Goal: Use online tool/utility: Use online tool/utility

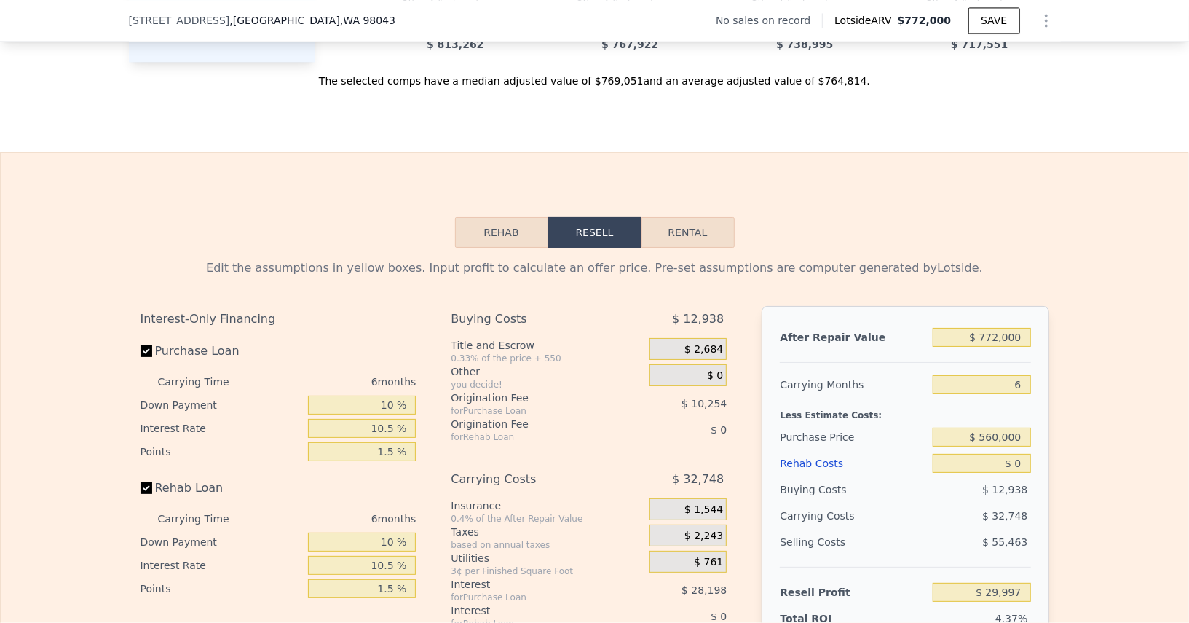
scroll to position [2034, 0]
click at [990, 327] on input "$ 772,000" at bounding box center [982, 336] width 98 height 19
type input "$ 8"
type input "-$ 685,538"
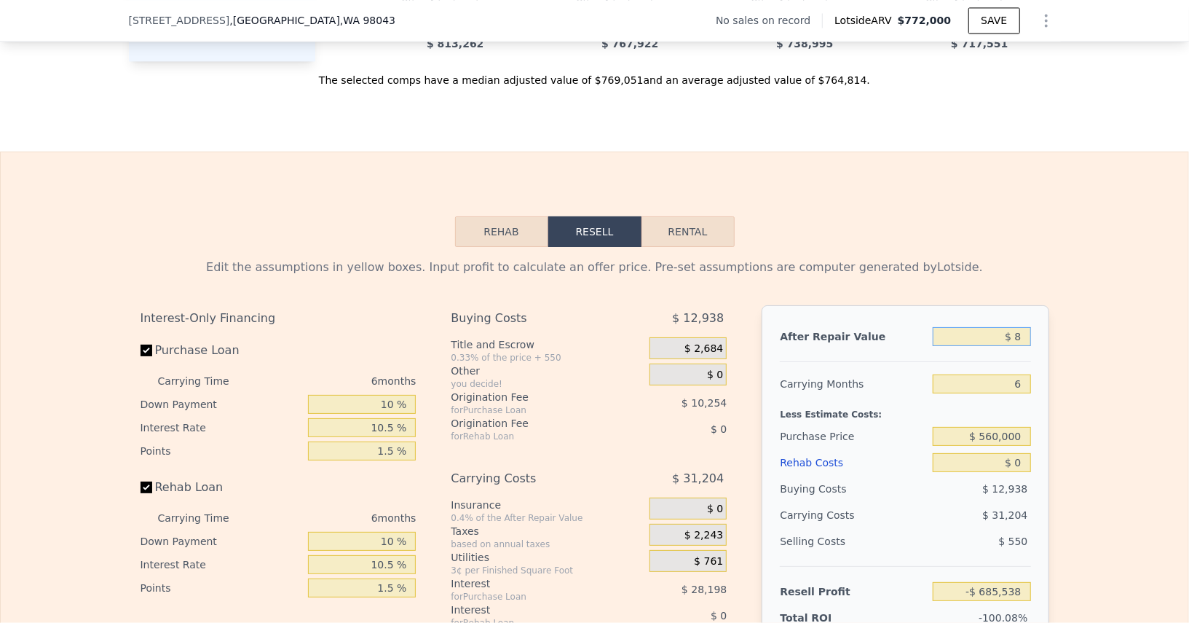
type input "$ 81"
type input "-$ 685,470"
type input "$ 8"
type input "-$ 685,538"
type input "$ 85"
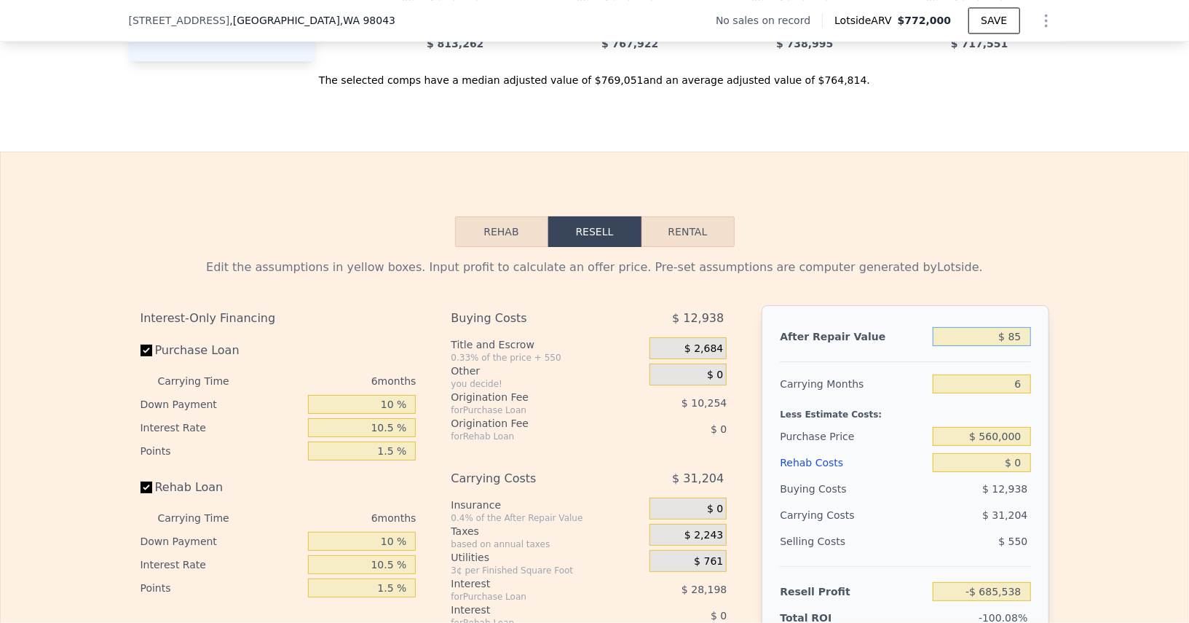
type input "-$ 685,467"
type input "$ 850"
type input "-$ 684,758"
type input "$ 8,500"
type input "-$ 677,668"
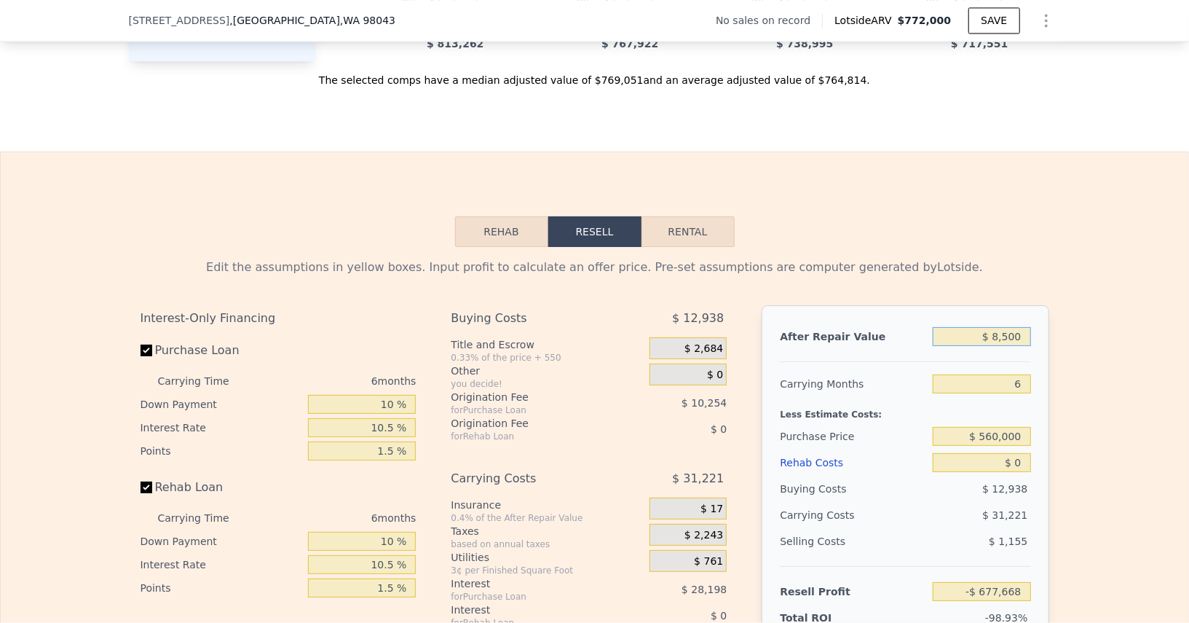
type input "$ 85,000"
type input "-$ 606,762"
type input "$ 850,000"
type input "$ 102,293"
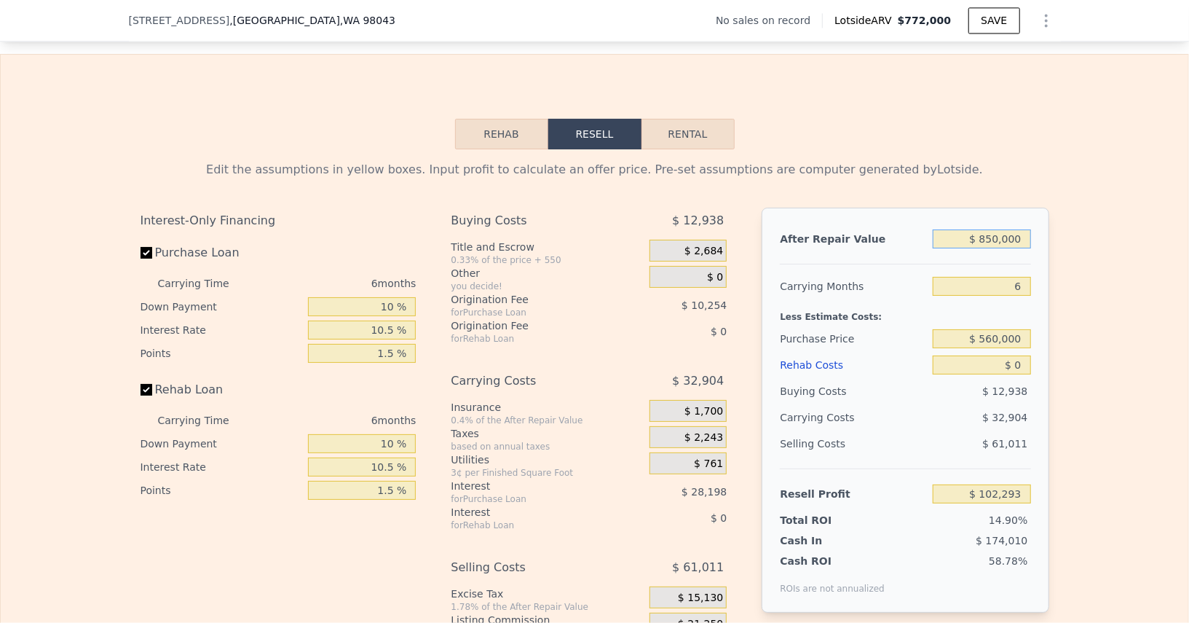
scroll to position [2185, 0]
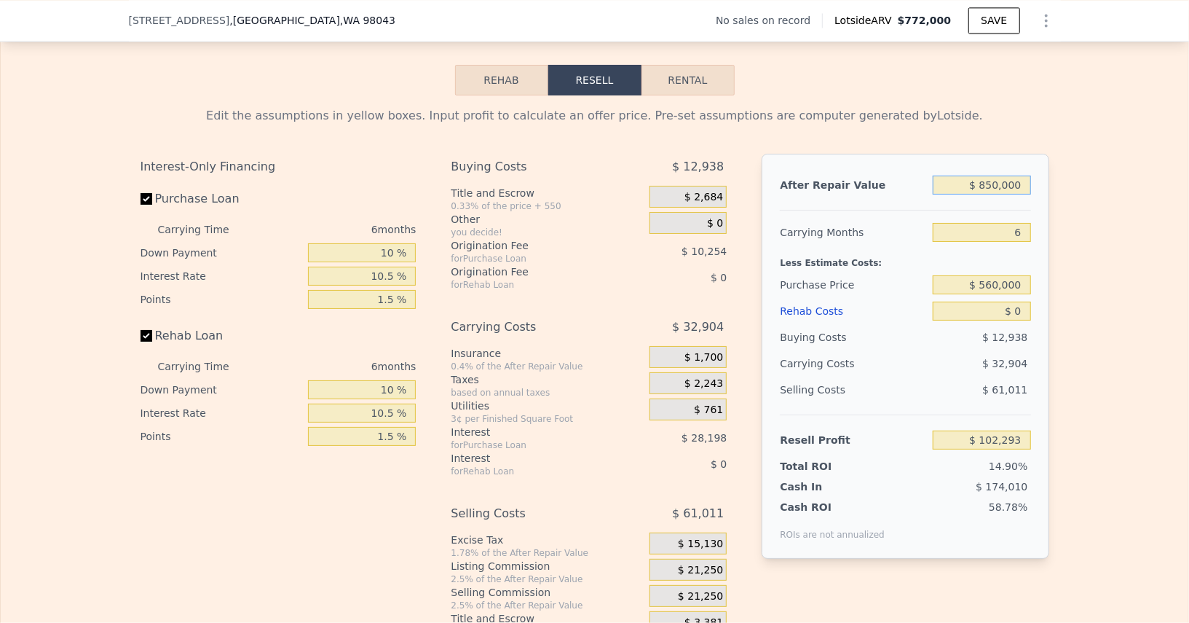
type input "$ 850,000"
click at [693, 590] on span "$ 21,250" at bounding box center [700, 596] width 45 height 13
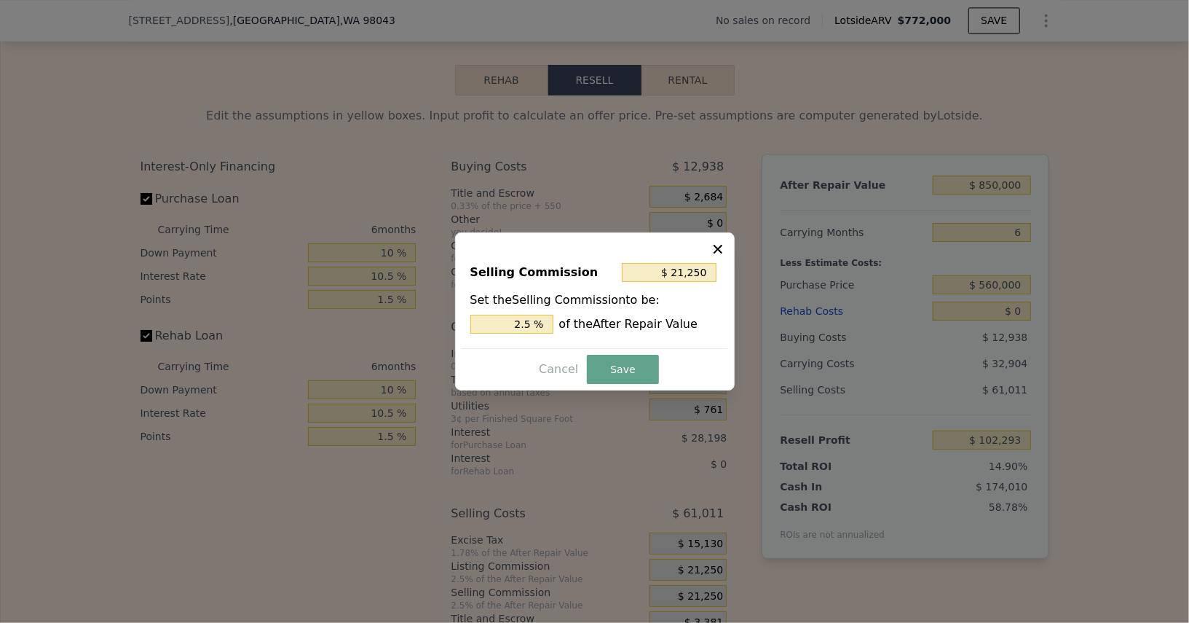
click at [496, 333] on div "Selling Commission $ 21,250 Set the Selling Commission to be: 2.5 % of the Afte…" at bounding box center [595, 299] width 267 height 98
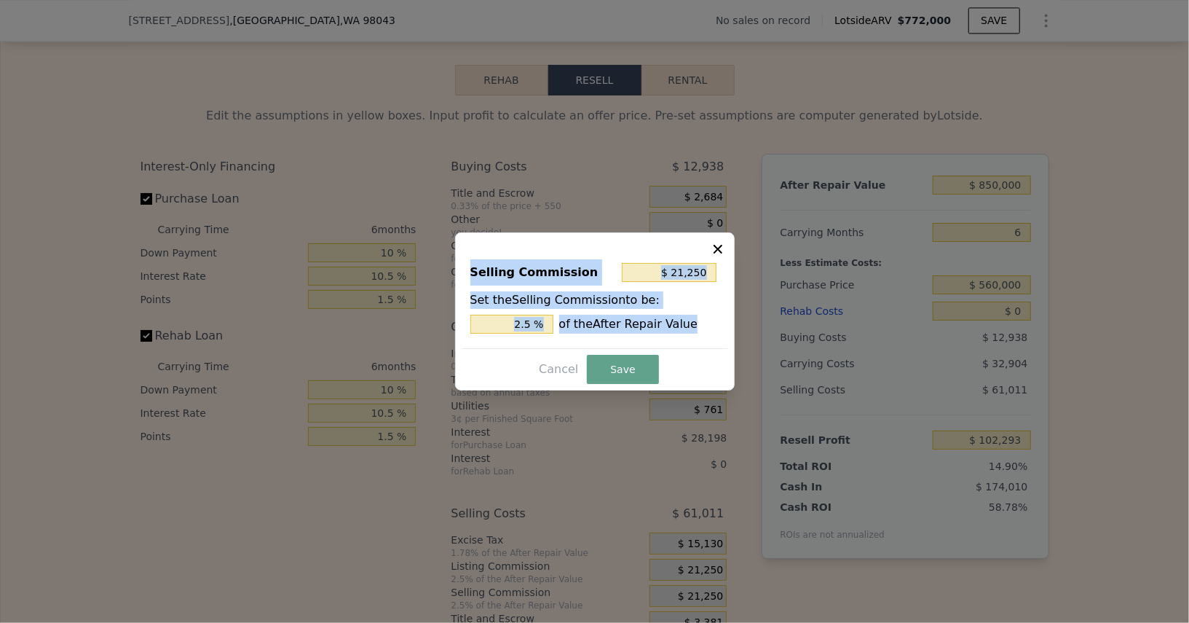
click at [496, 333] on div "Selling Commission $ 21,250 Set the Selling Commission to be: 2.5 % of the Afte…" at bounding box center [595, 299] width 267 height 98
click at [496, 331] on input "2.5 %" at bounding box center [511, 324] width 83 height 19
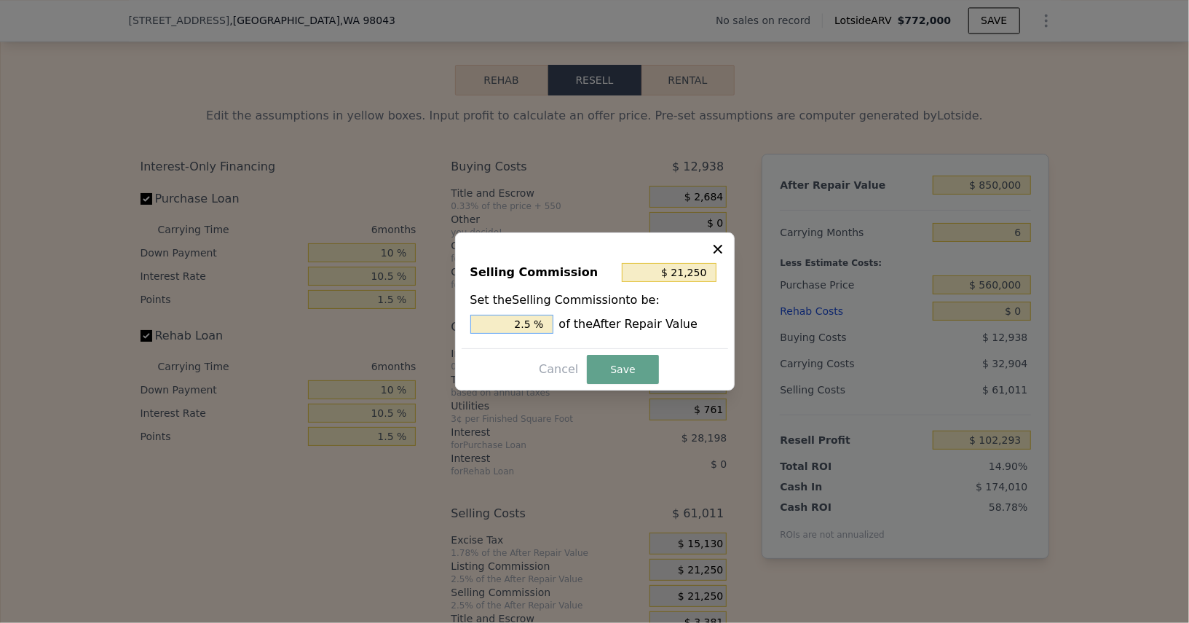
click at [496, 331] on input "2.5 %" at bounding box center [511, 324] width 83 height 19
type input "$ 8,500"
type input "1 %"
click at [634, 365] on button "Save" at bounding box center [622, 369] width 71 height 29
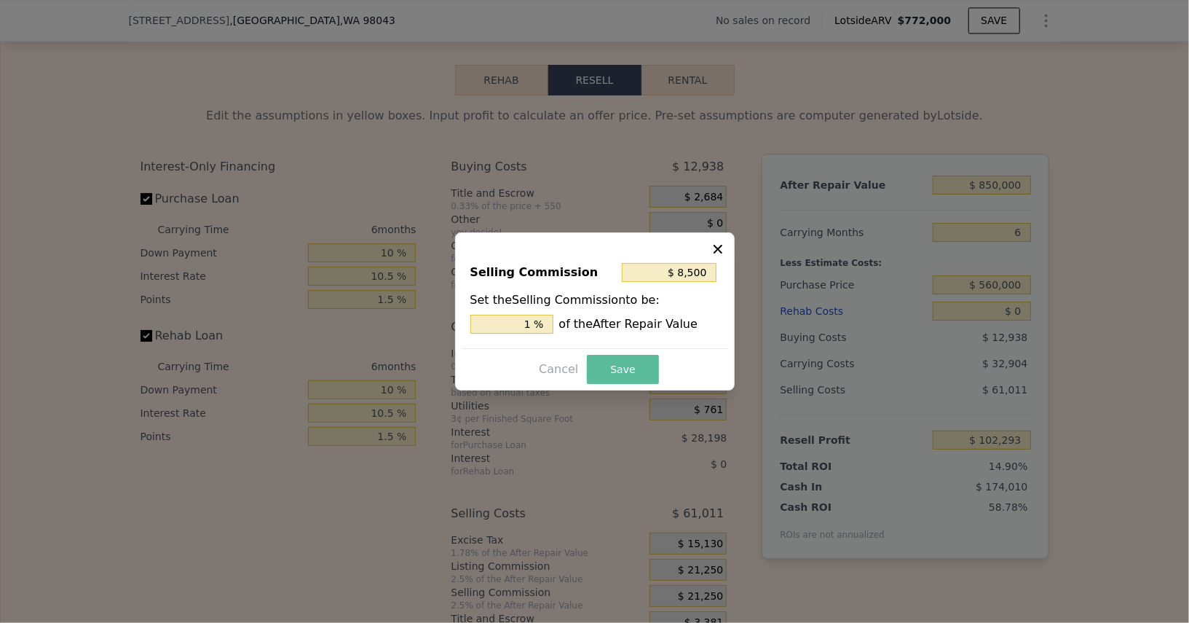
type input "$ 115,043"
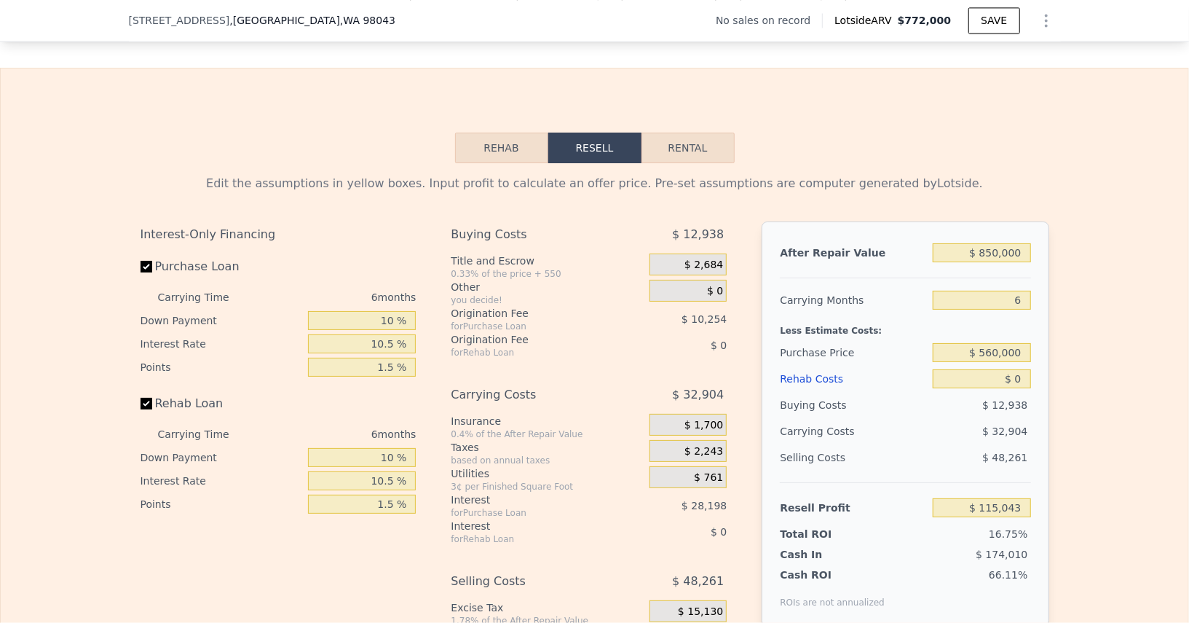
scroll to position [2072, 0]
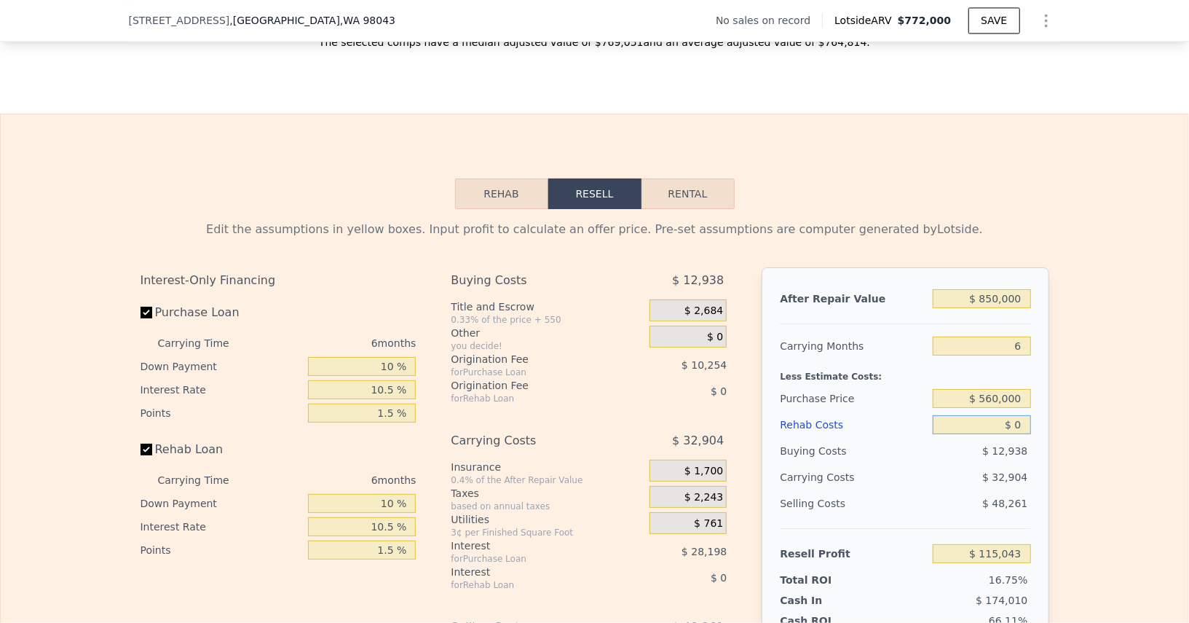
click at [1021, 415] on input "$ 0" at bounding box center [982, 424] width 98 height 19
type input "$ 1"
type input "$ 115,042"
type input "$ 1,300"
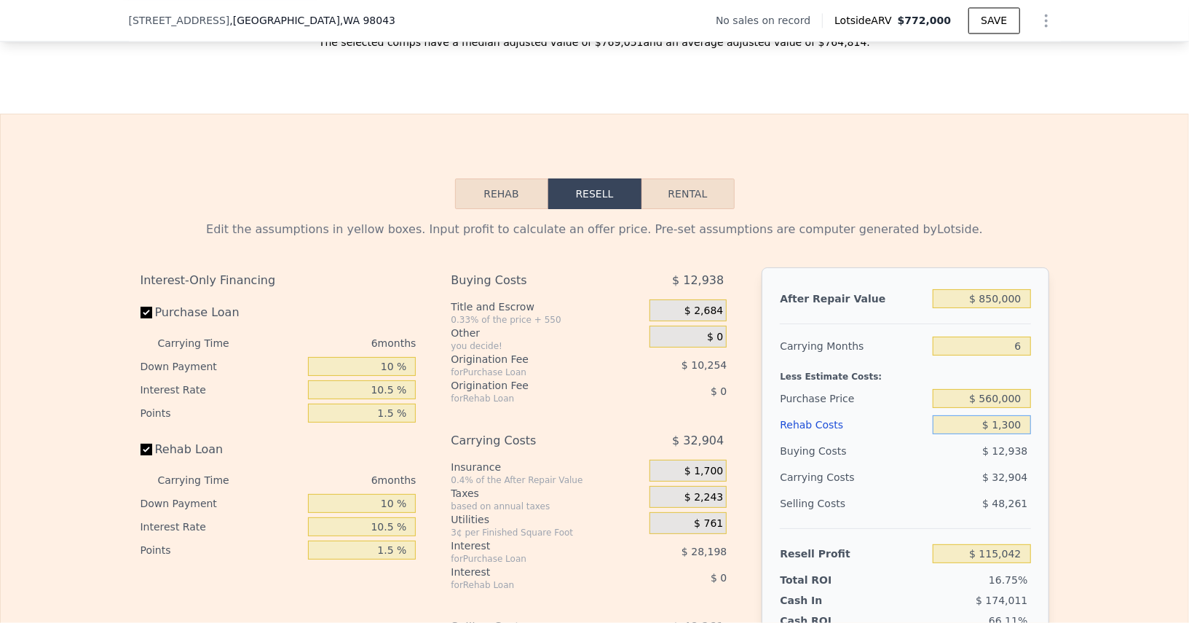
type input "$ 113,662"
type input "$ 130,000"
type input "-$ 22,755"
type input "$ 130,000"
click at [1000, 289] on input "$ 850,000" at bounding box center [982, 298] width 98 height 19
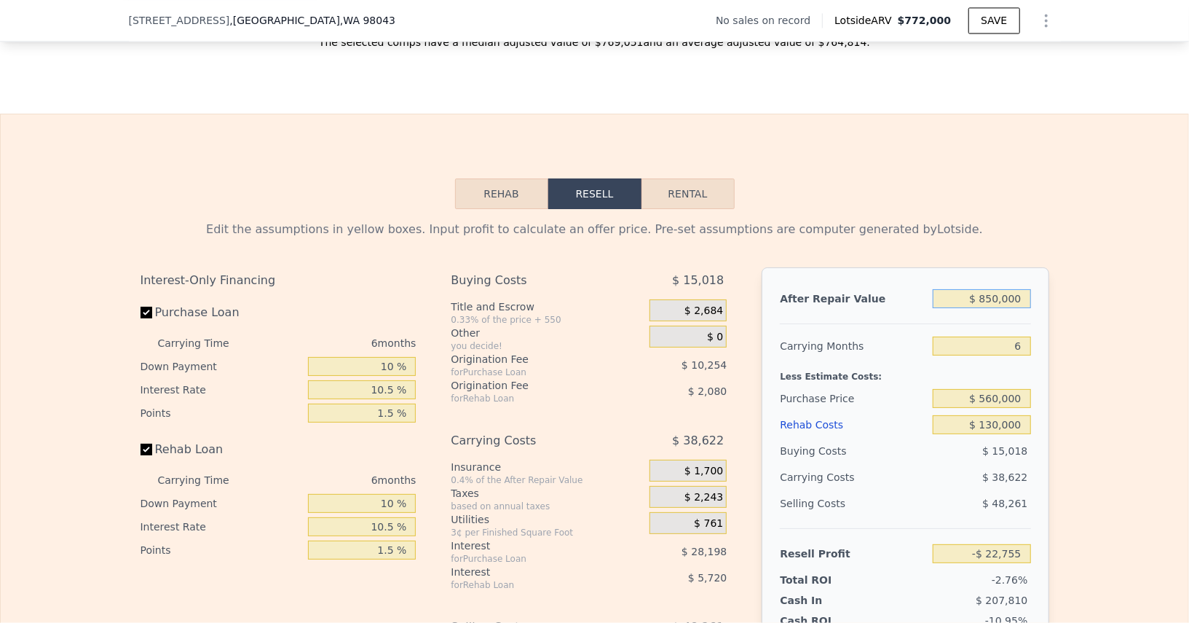
click at [1000, 289] on input "$ 850,000" at bounding box center [982, 298] width 98 height 19
type input "$ 8"
type input "-$ 823,336"
type input "$ 850,000"
type input "-$ 22,755"
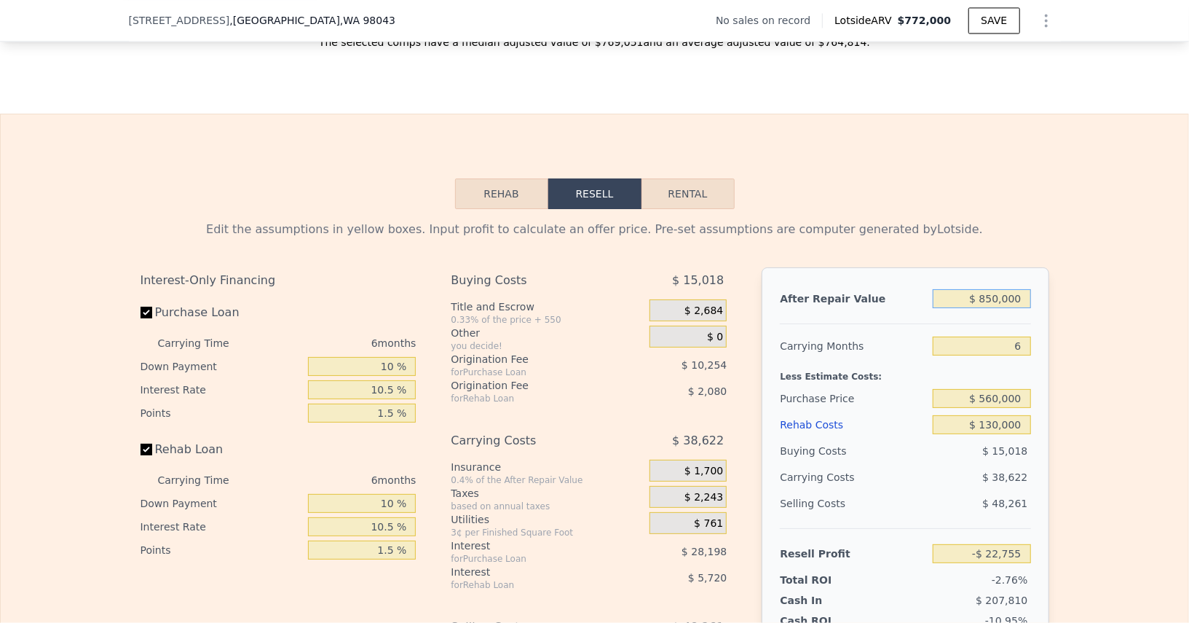
type input "$ 8,500,000"
type input "$ 7,182,551"
type input "$ 850,000"
type input "-$ 22,755"
click at [995, 389] on input "$ 560,000" at bounding box center [982, 398] width 98 height 19
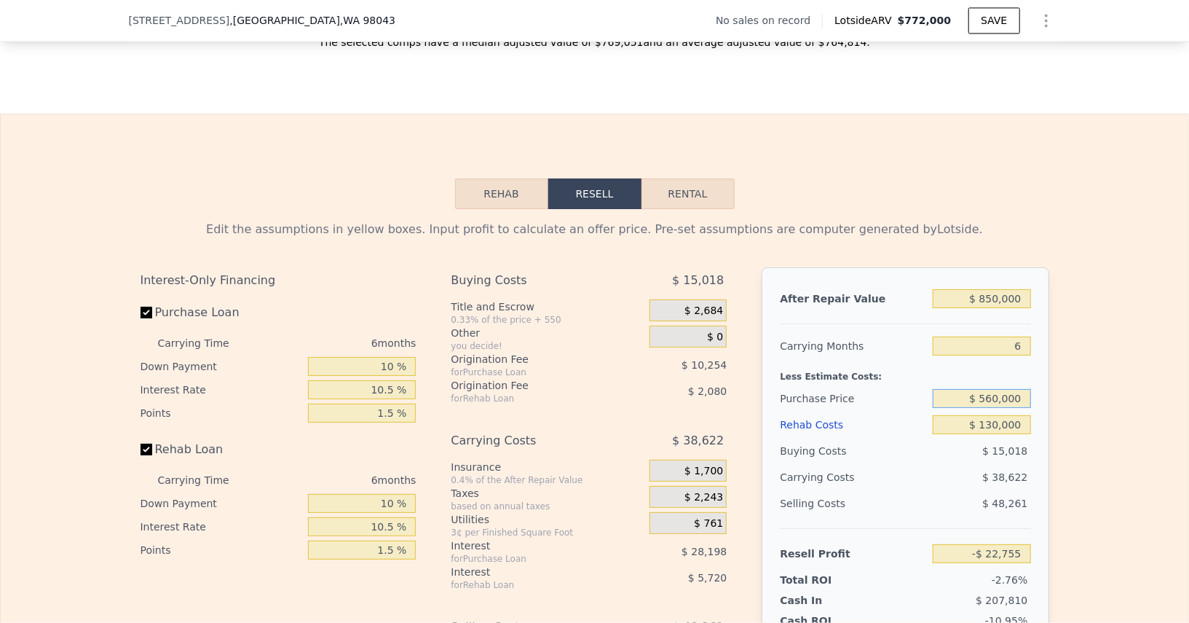
click at [995, 389] on input "$ 560,000" at bounding box center [982, 398] width 98 height 19
type input "$ 560,000"
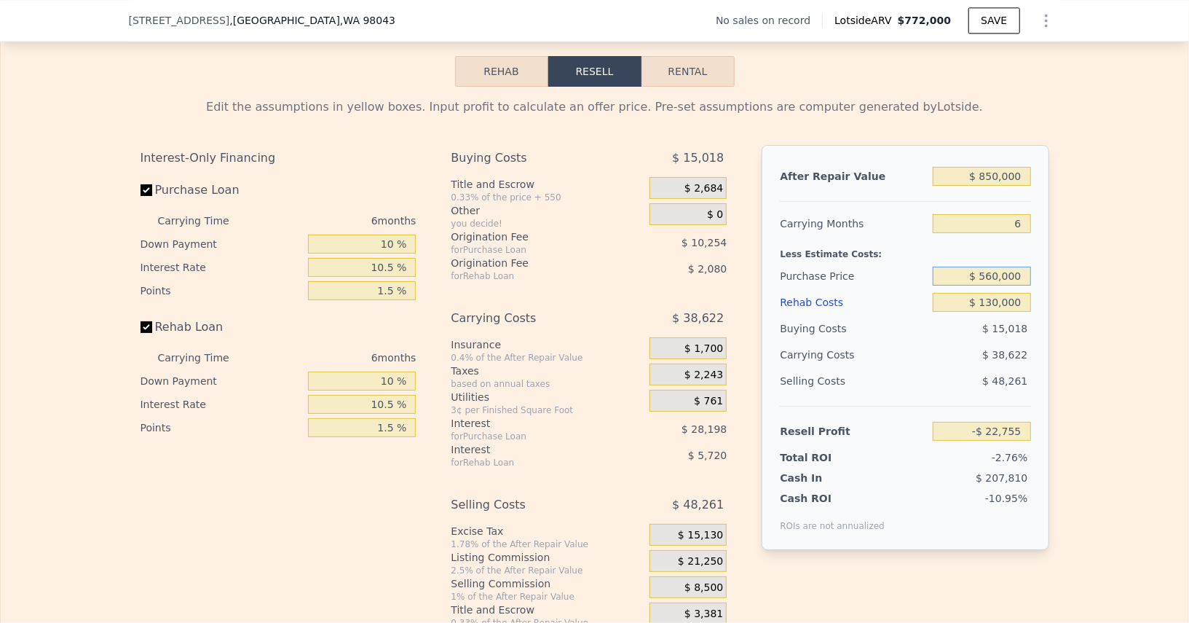
scroll to position [2194, 0]
click at [813, 505] on div "ROIs are not annualized" at bounding box center [832, 518] width 105 height 26
type input "$ 63,220"
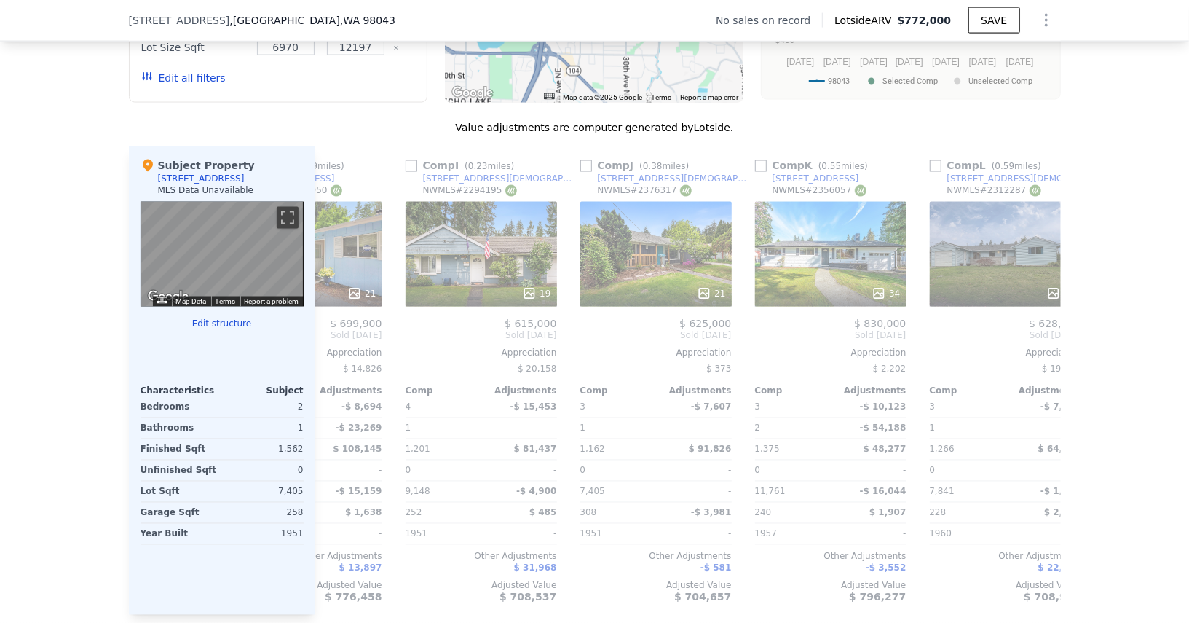
scroll to position [0, 1386]
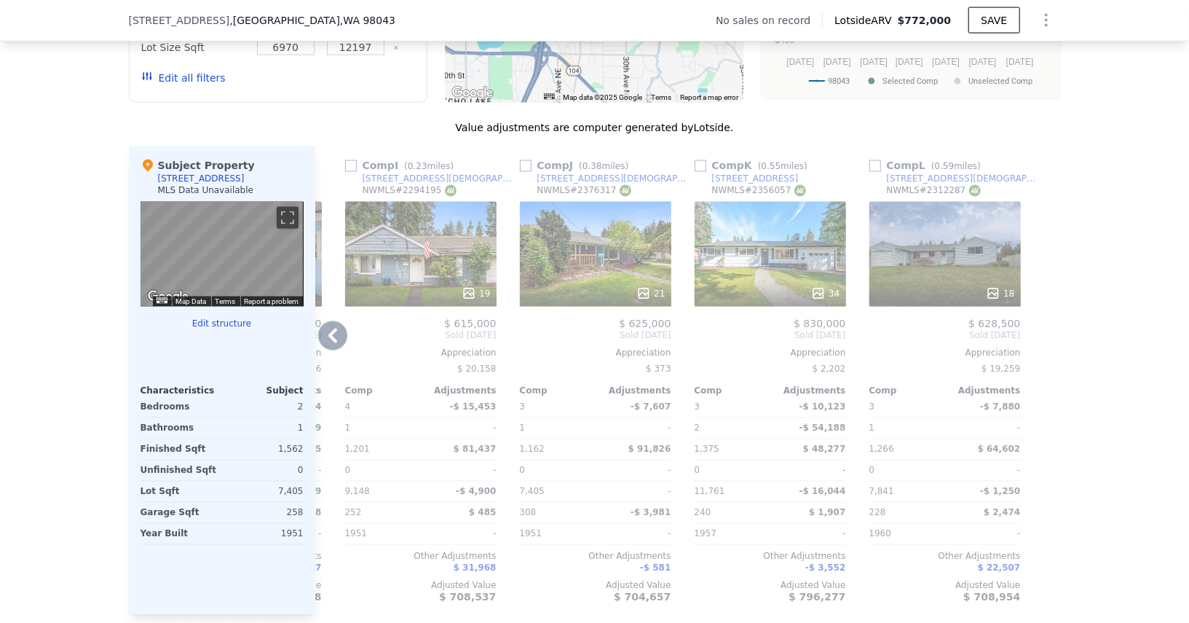
click at [778, 280] on div at bounding box center [770, 293] width 151 height 26
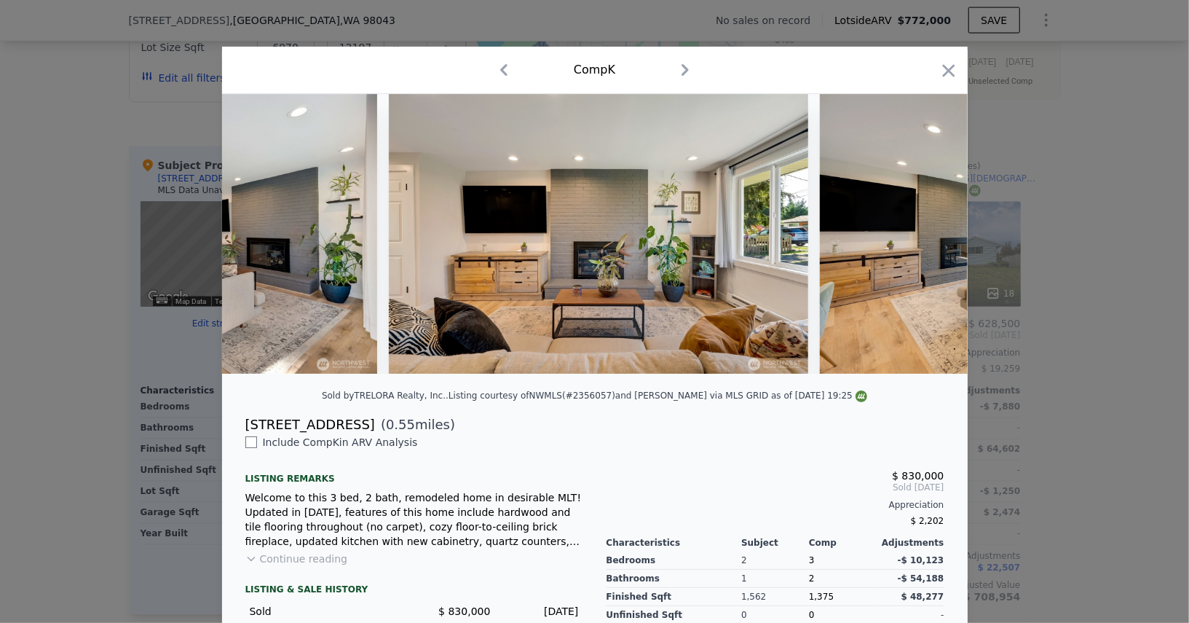
scroll to position [0, 1085]
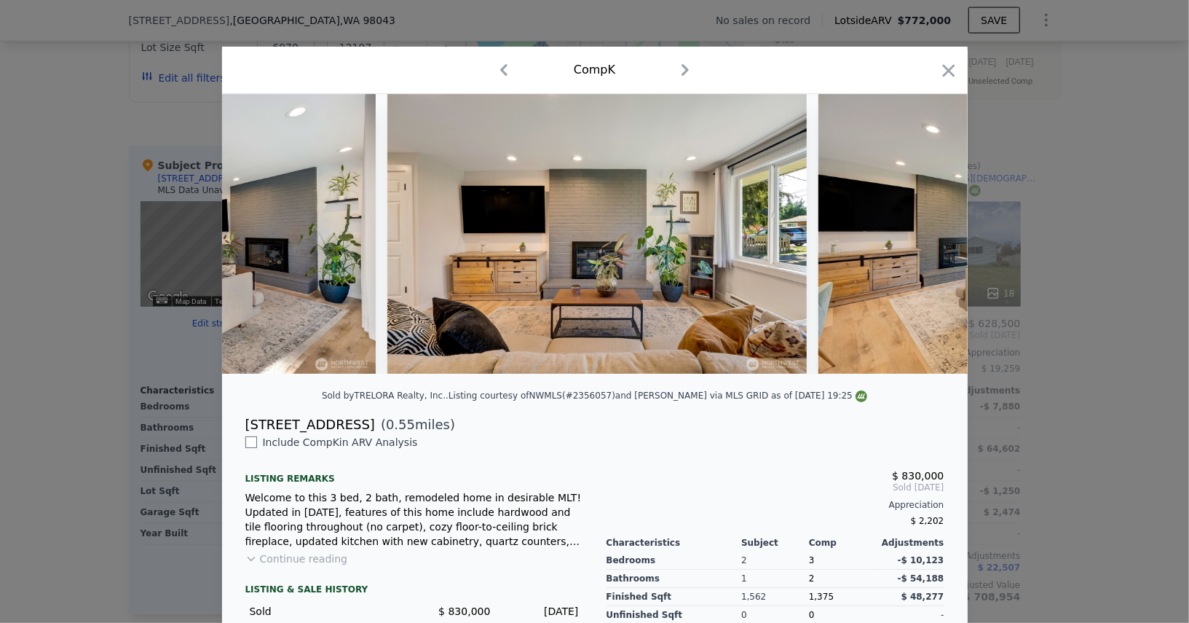
click at [1105, 369] on div at bounding box center [594, 311] width 1189 height 623
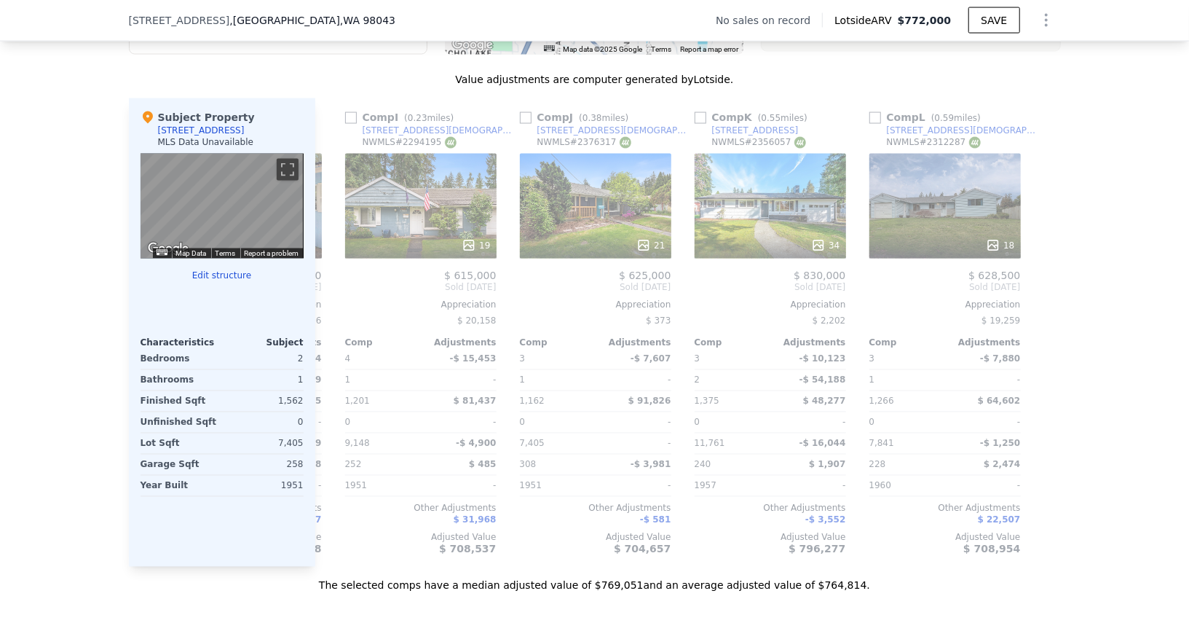
scroll to position [1533, 0]
